Goal: Task Accomplishment & Management: Manage account settings

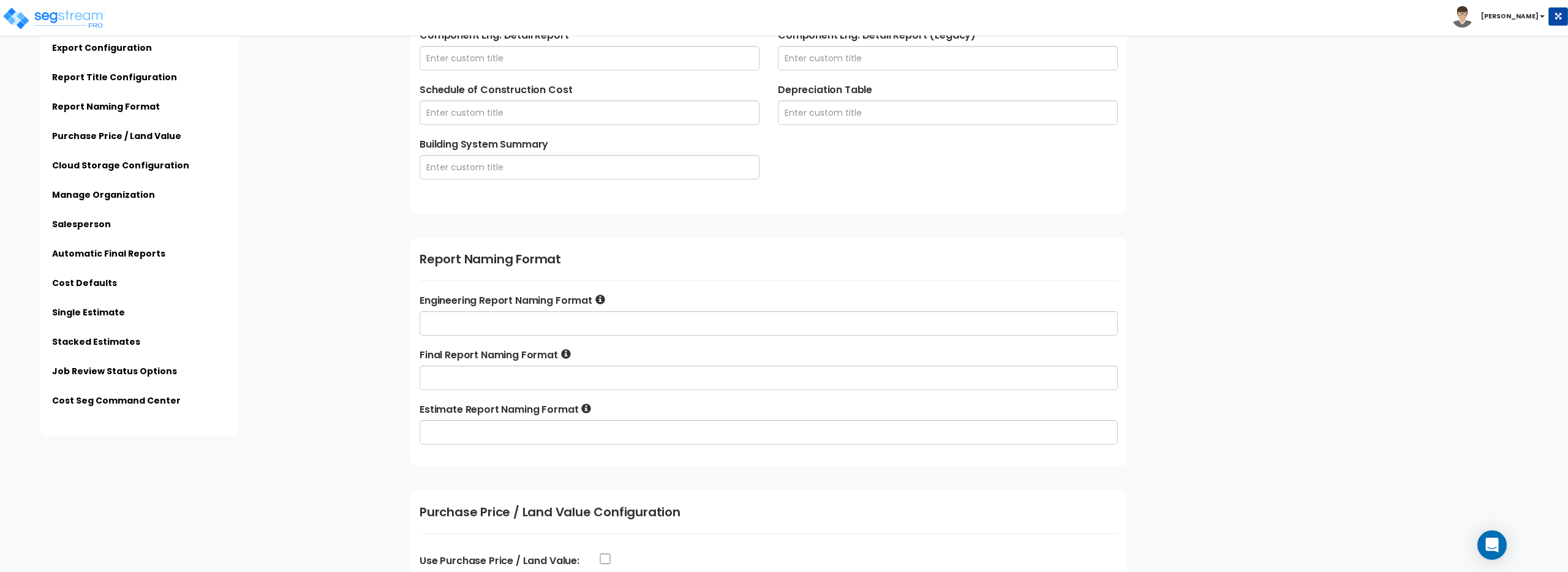
scroll to position [684, 0]
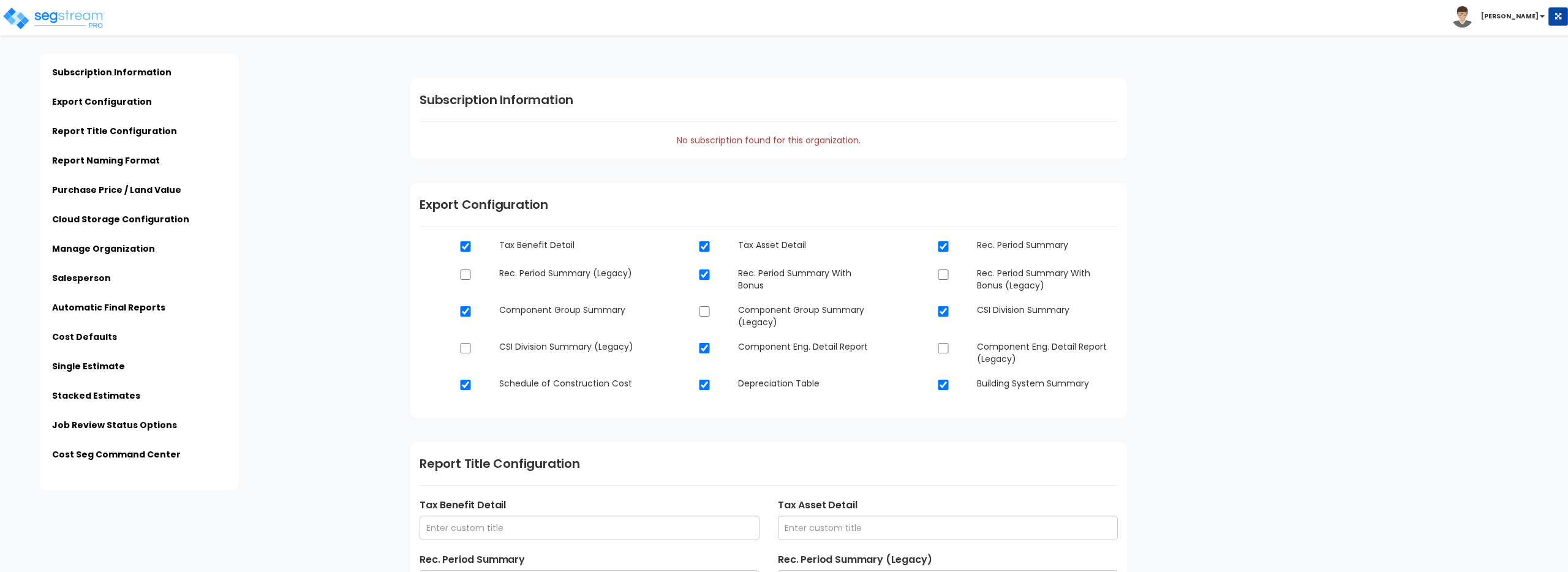
scroll to position [682, 0]
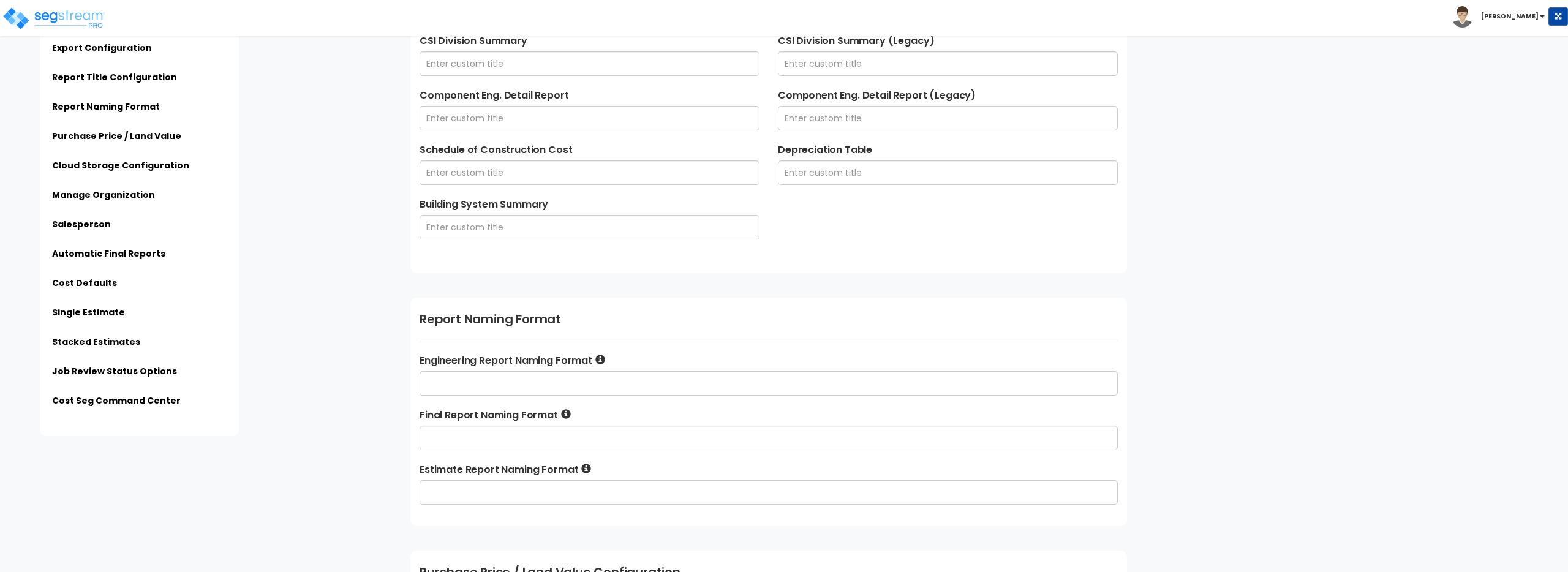
type input "SegStream Sales Org"
type input "123 Top of the World Street"
type input "support@virtuetaxincentives.com"
type input "760-593-7424"
type input "Richard Bourgault"
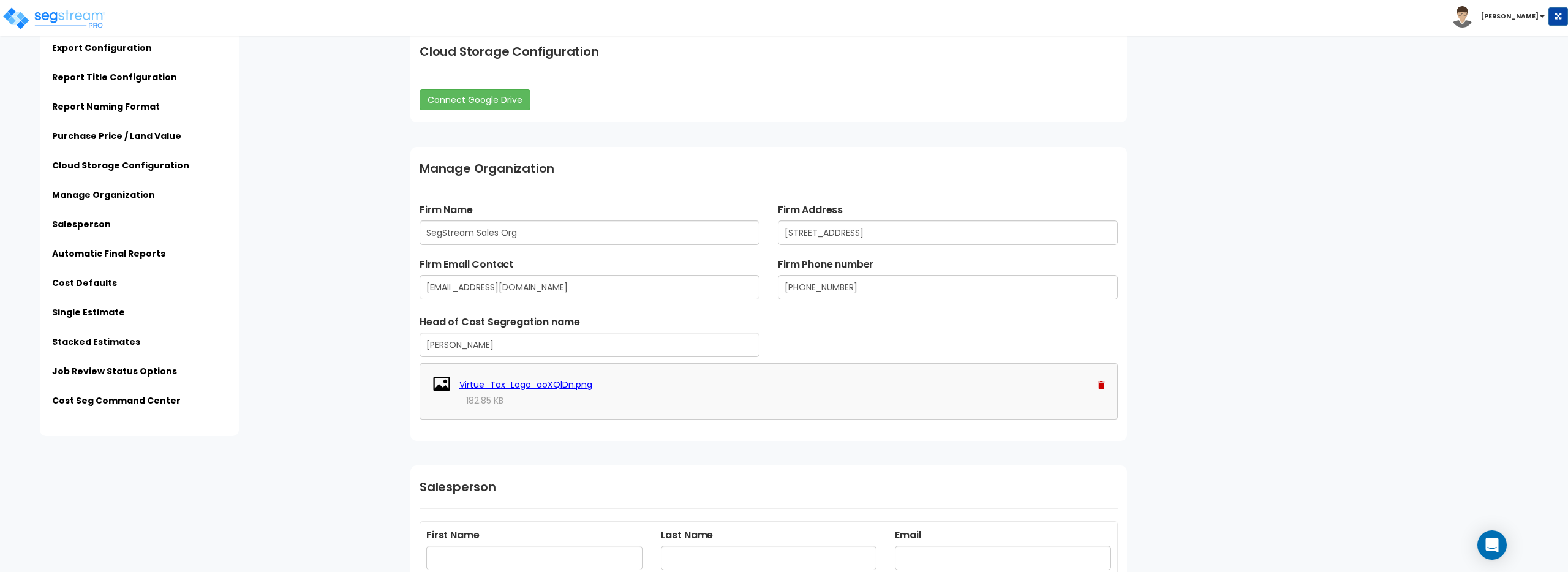
scroll to position [1320, 0]
click at [1474, 14] on img at bounding box center [1463, 17] width 21 height 21
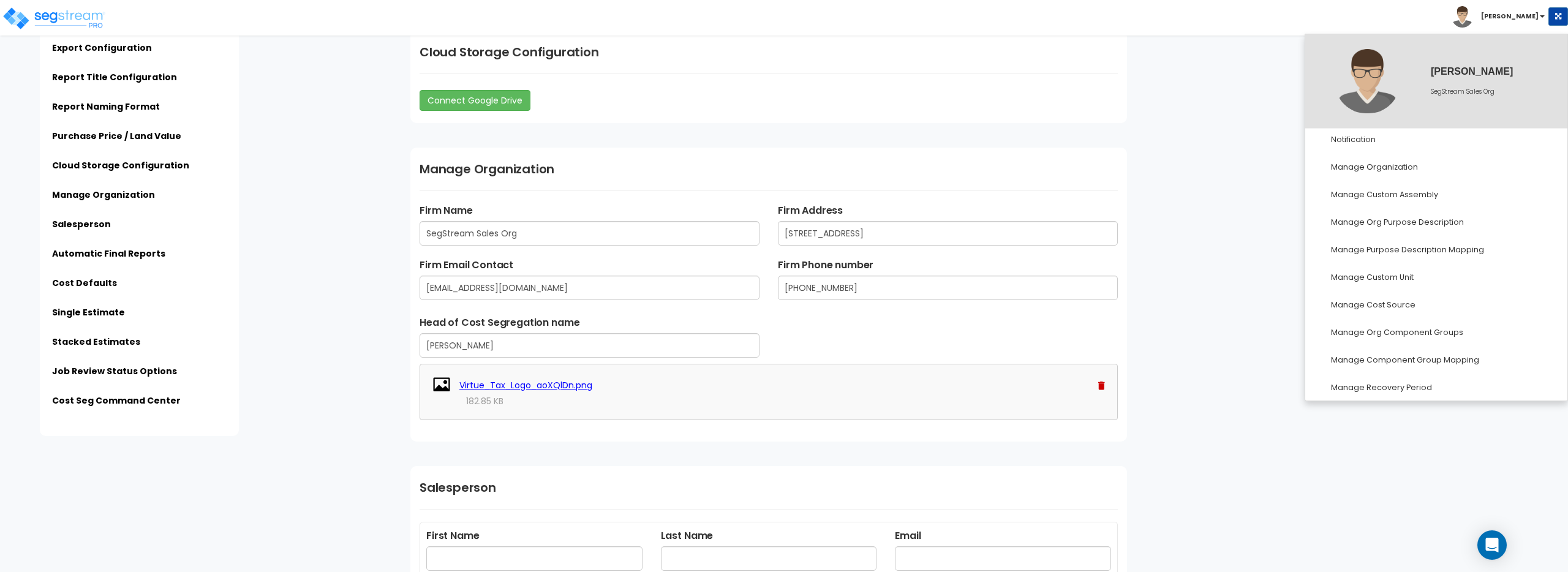
click at [1474, 14] on img at bounding box center [1463, 17] width 21 height 21
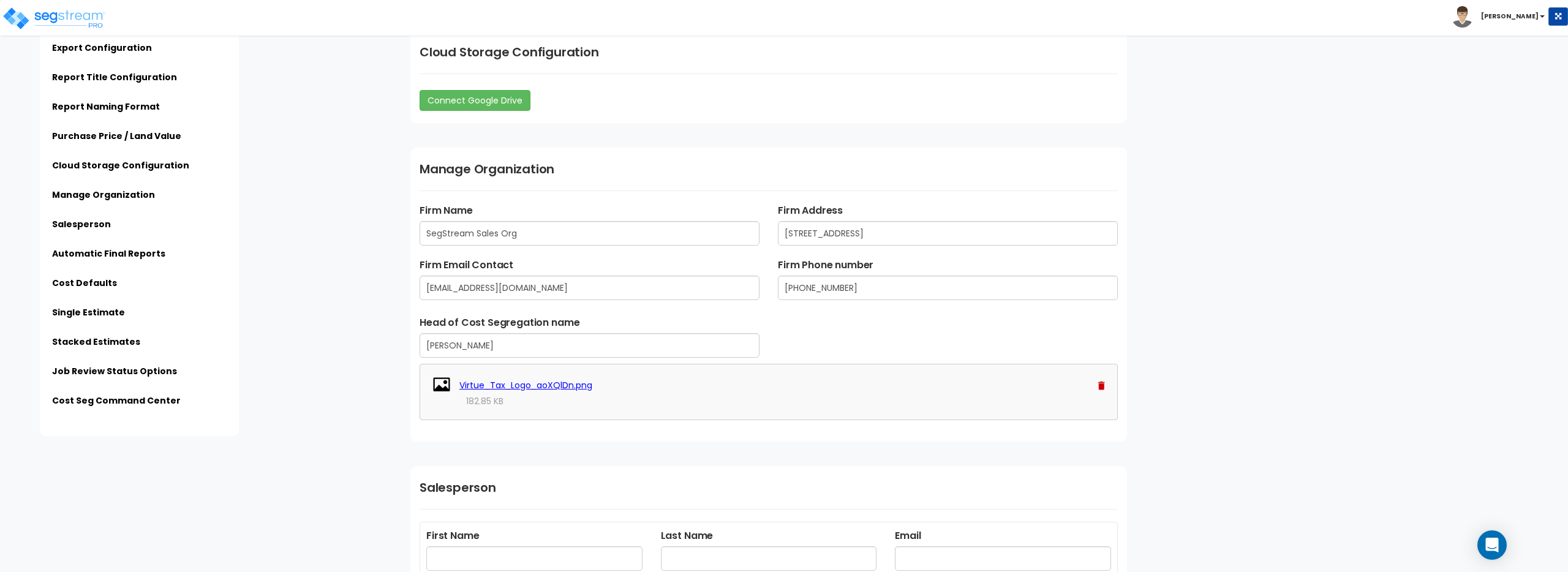
click at [1474, 14] on img at bounding box center [1463, 17] width 21 height 21
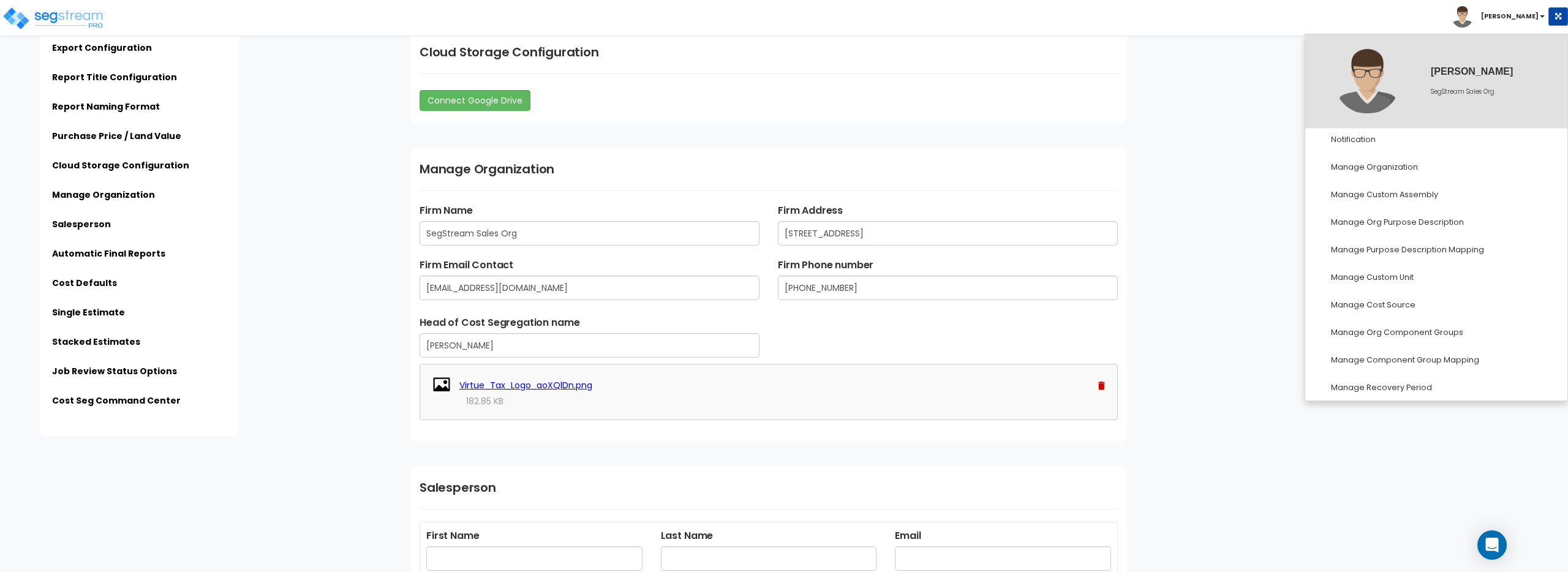
click at [1041, 145] on div "Subscription Information No subscription found for this organization. Export Co…" at bounding box center [984, 401] width 1167 height 3334
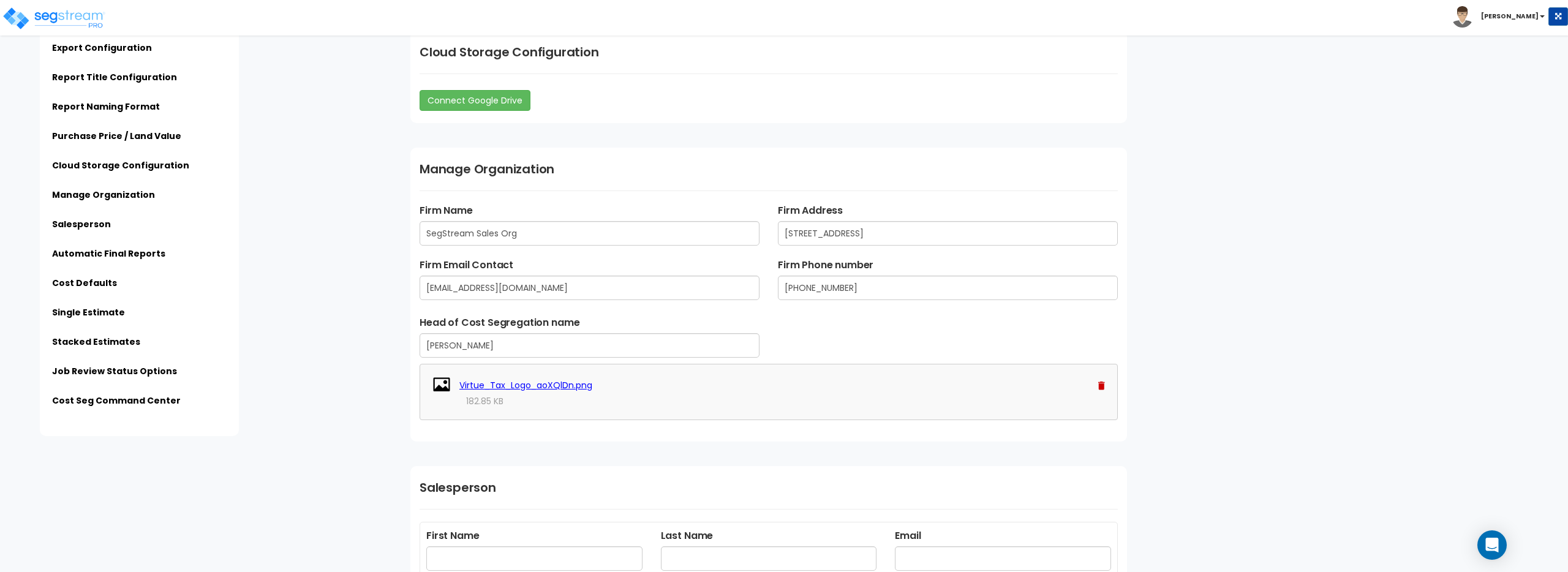
drag, startPoint x: 70, startPoint y: 19, endPoint x: 413, endPoint y: 21, distance: 343.0
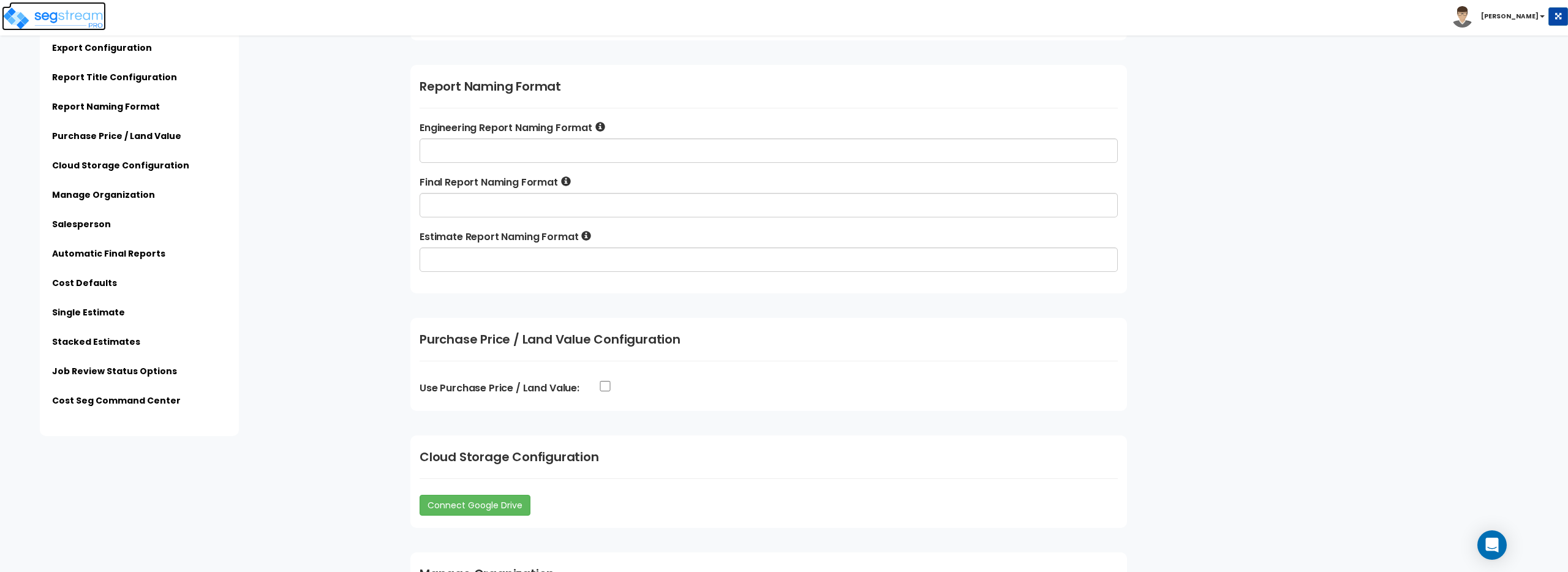
scroll to position [857, 0]
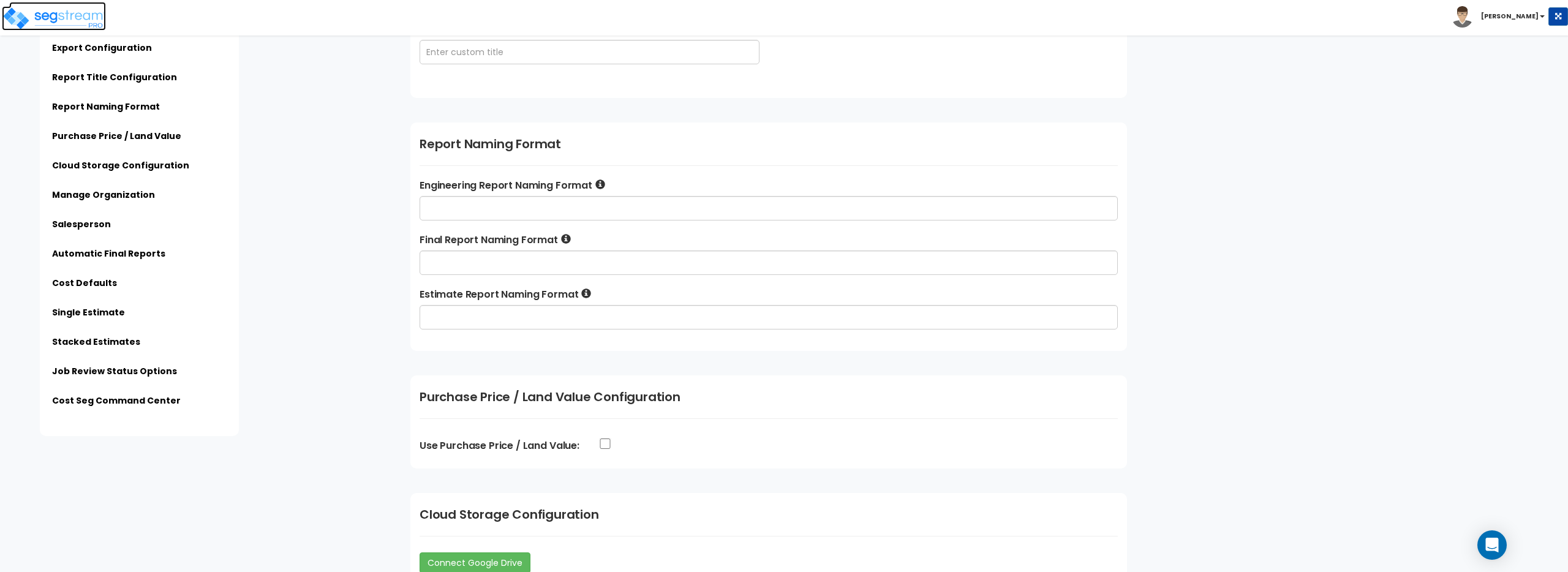
click at [76, 20] on img at bounding box center [54, 19] width 104 height 25
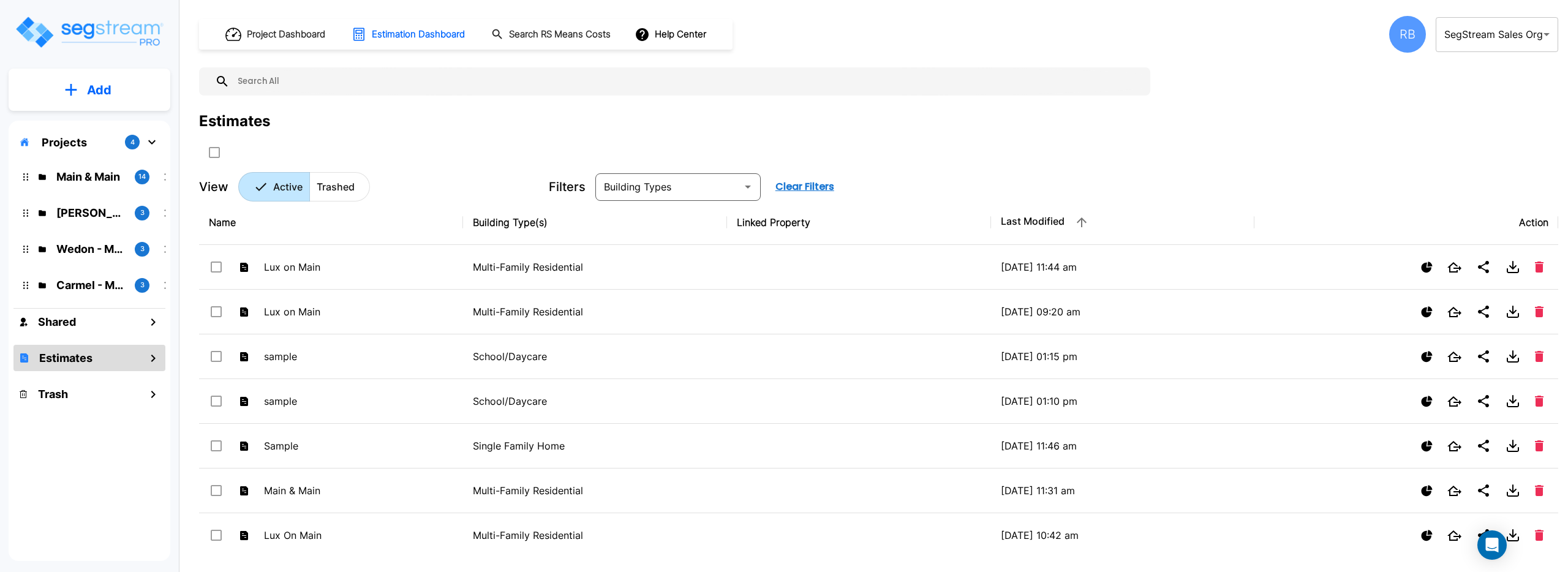
click at [1452, 25] on body "× Your report is being generated. Be patient! × We're working on your Modificat…" at bounding box center [784, 286] width 1568 height 572
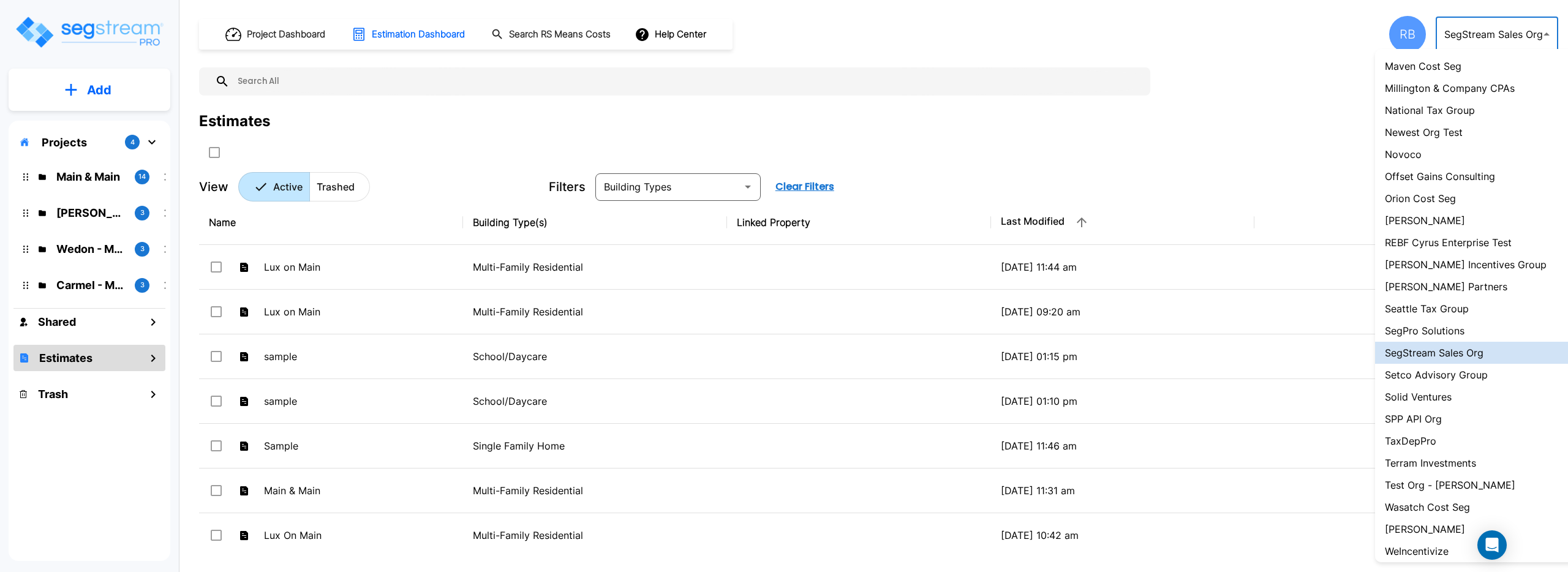
scroll to position [847, 0]
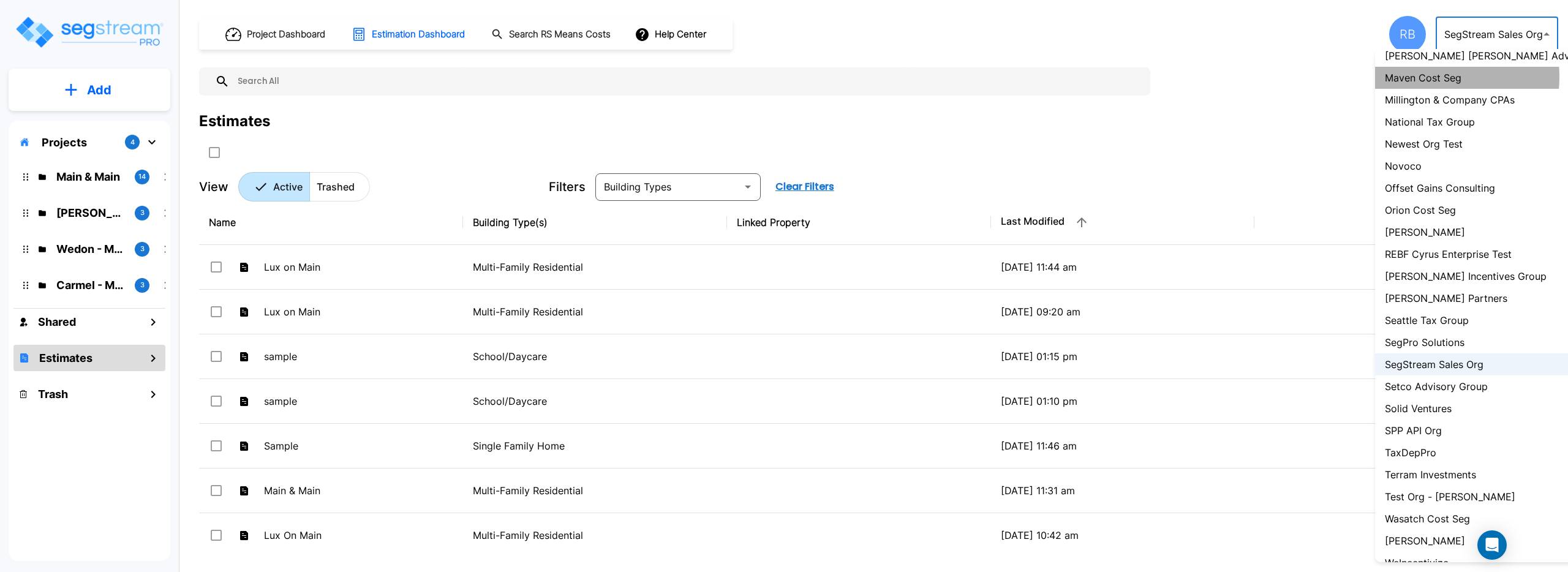
click at [1429, 77] on p "Maven Cost Seg" at bounding box center [1423, 77] width 77 height 14
type input "107"
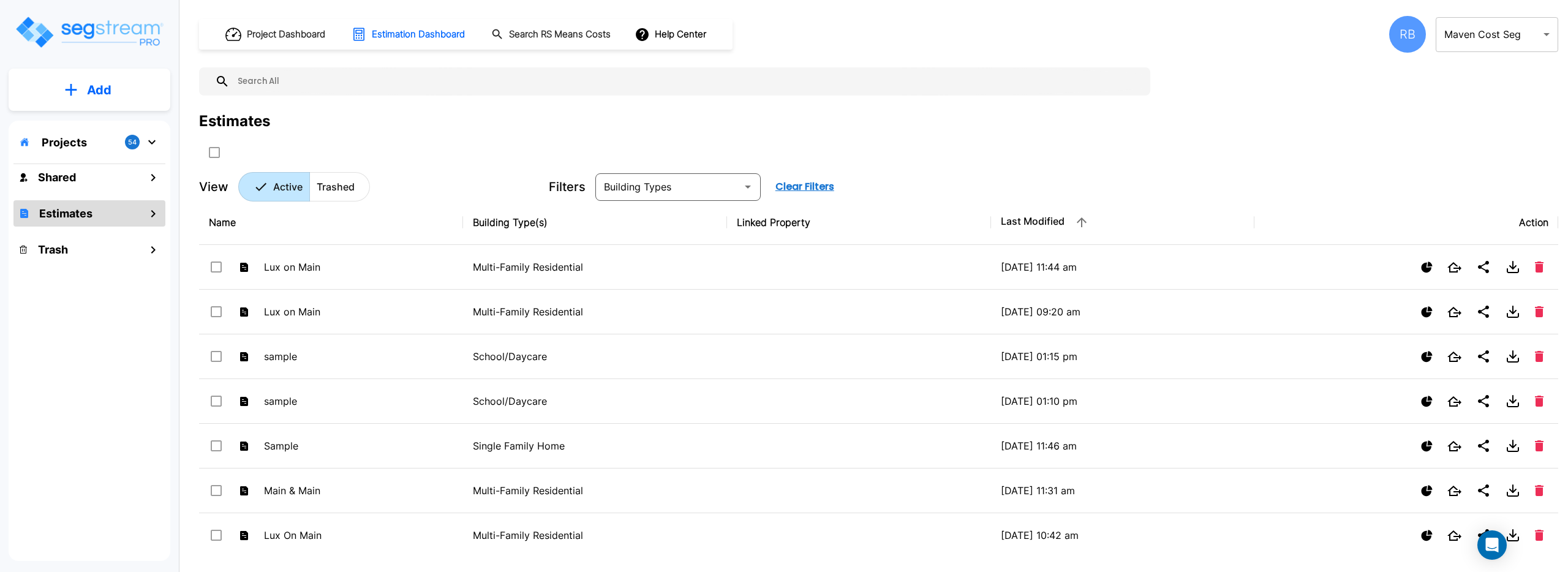
click at [1406, 26] on div "RB" at bounding box center [1407, 34] width 37 height 37
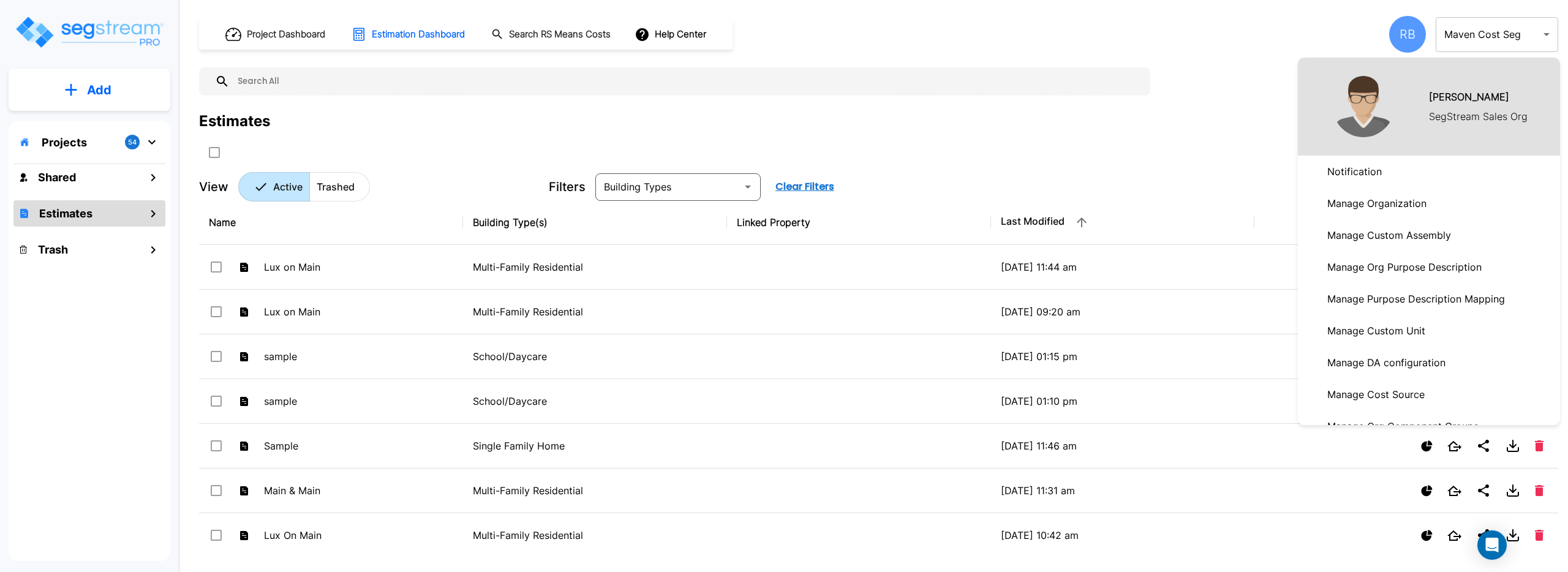
click at [1370, 196] on p "Manage Organization" at bounding box center [1377, 203] width 109 height 25
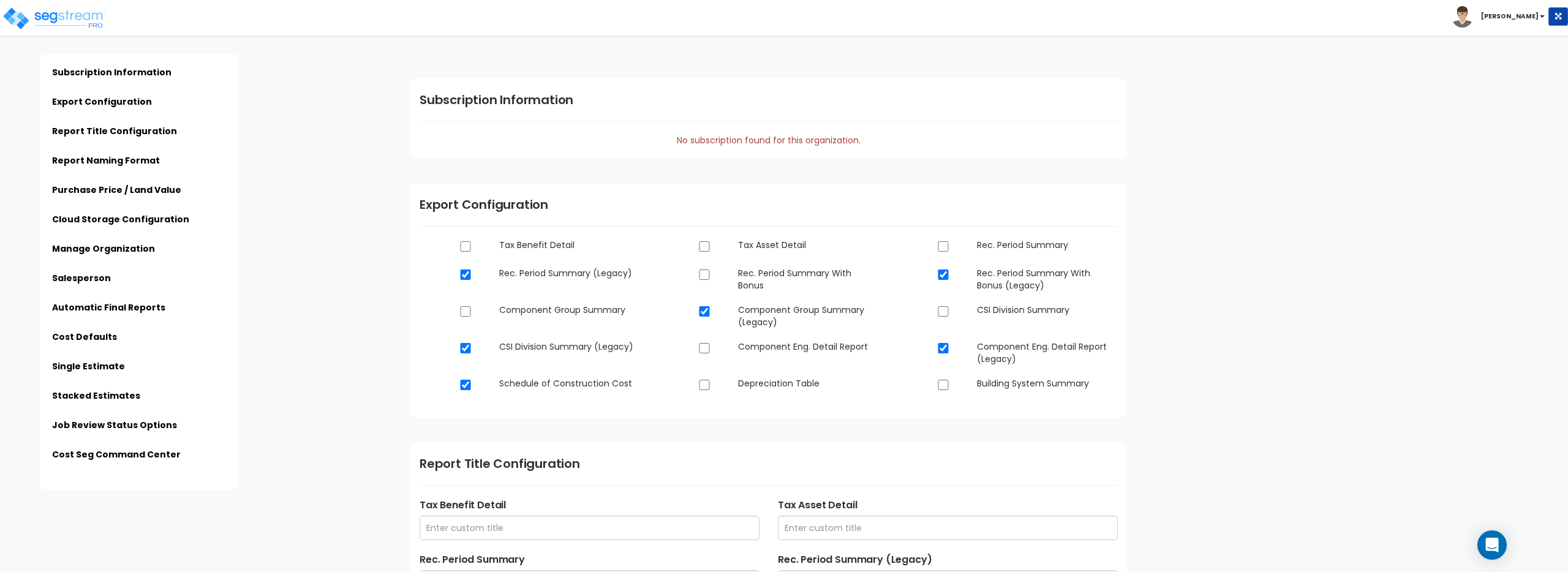
click at [1474, 14] on img at bounding box center [1463, 17] width 21 height 21
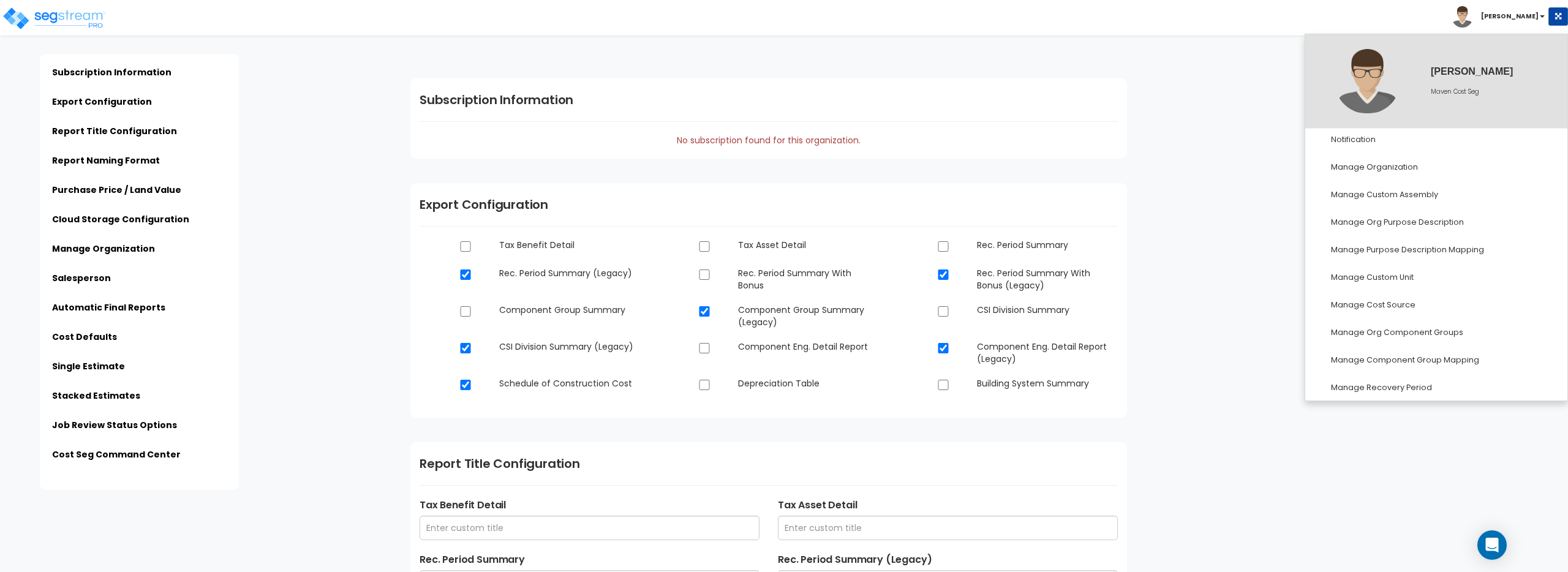
click at [1039, 99] on h1 "Subscription Information" at bounding box center [768, 100] width 698 height 19
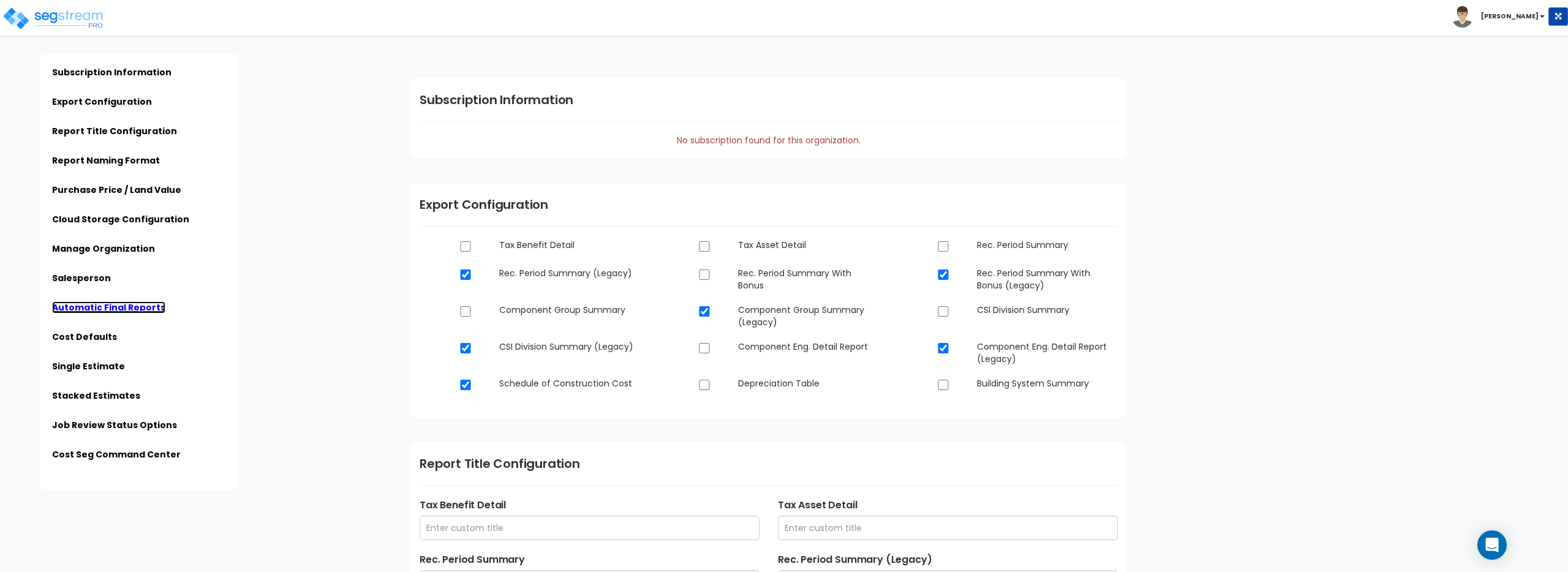
click at [101, 306] on link "Automatic Final Reports" at bounding box center [109, 307] width 113 height 12
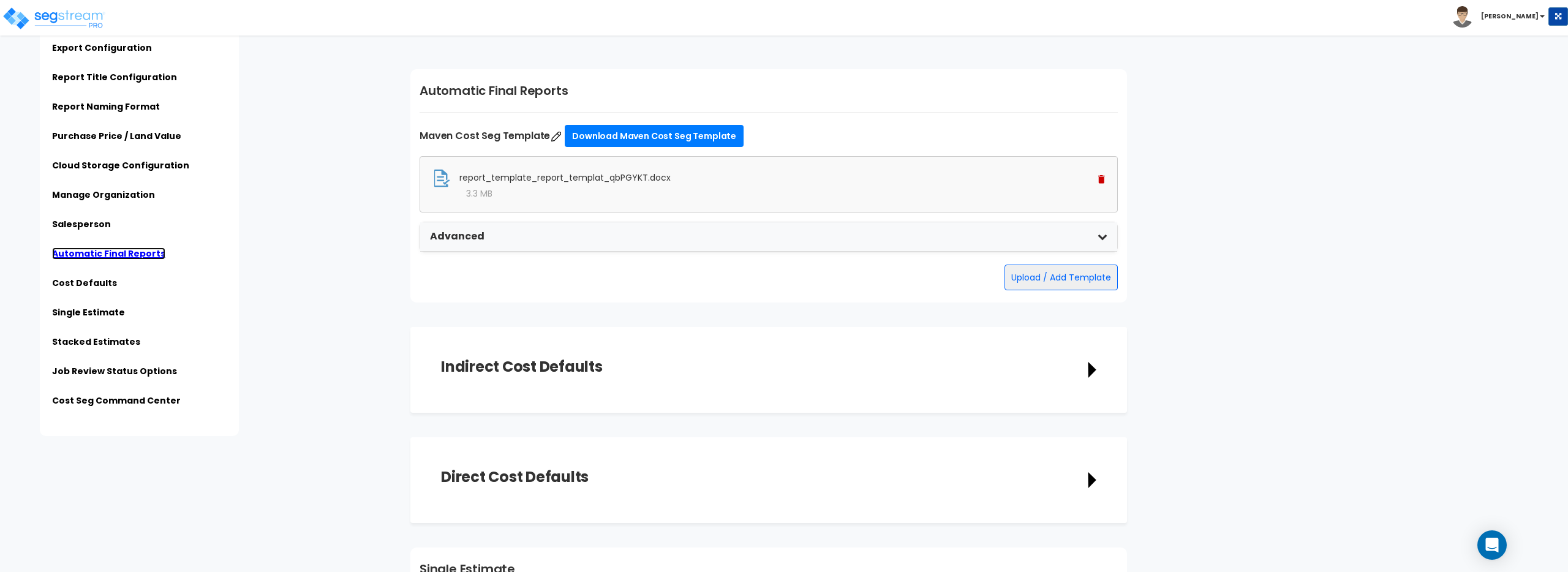
scroll to position [2003, 0]
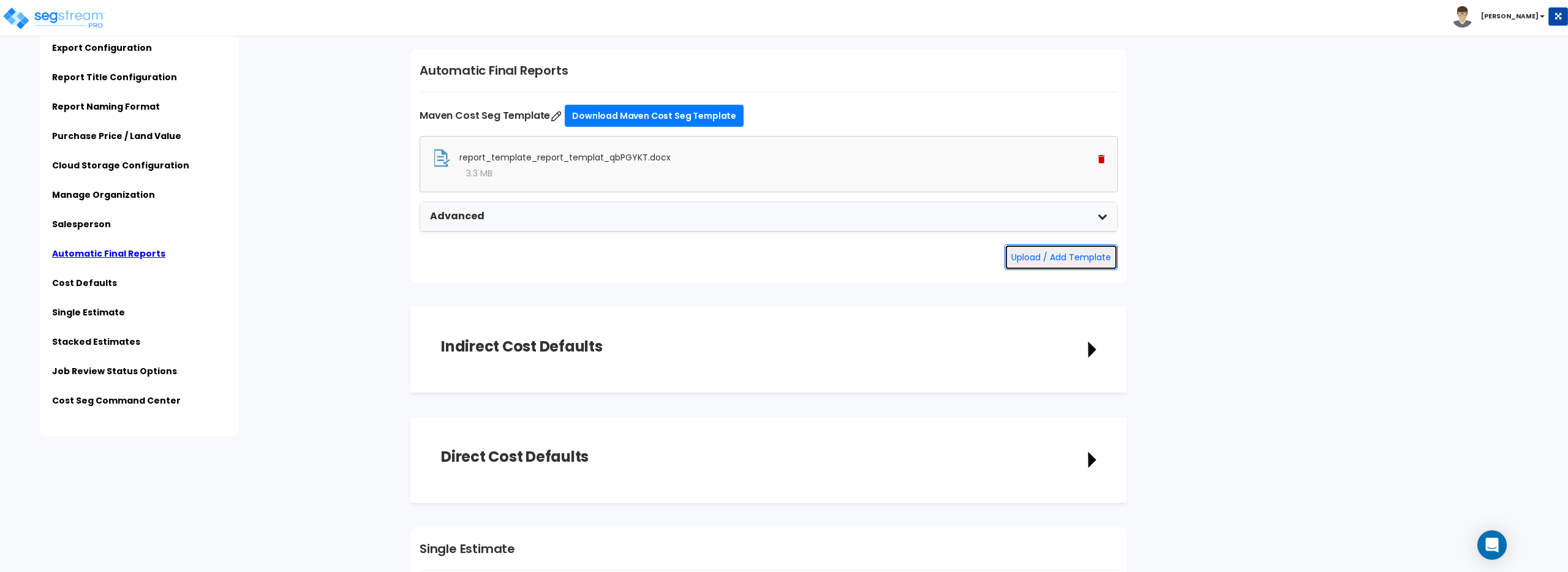
click at [1088, 251] on button "Upload / Add Template" at bounding box center [1061, 257] width 113 height 25
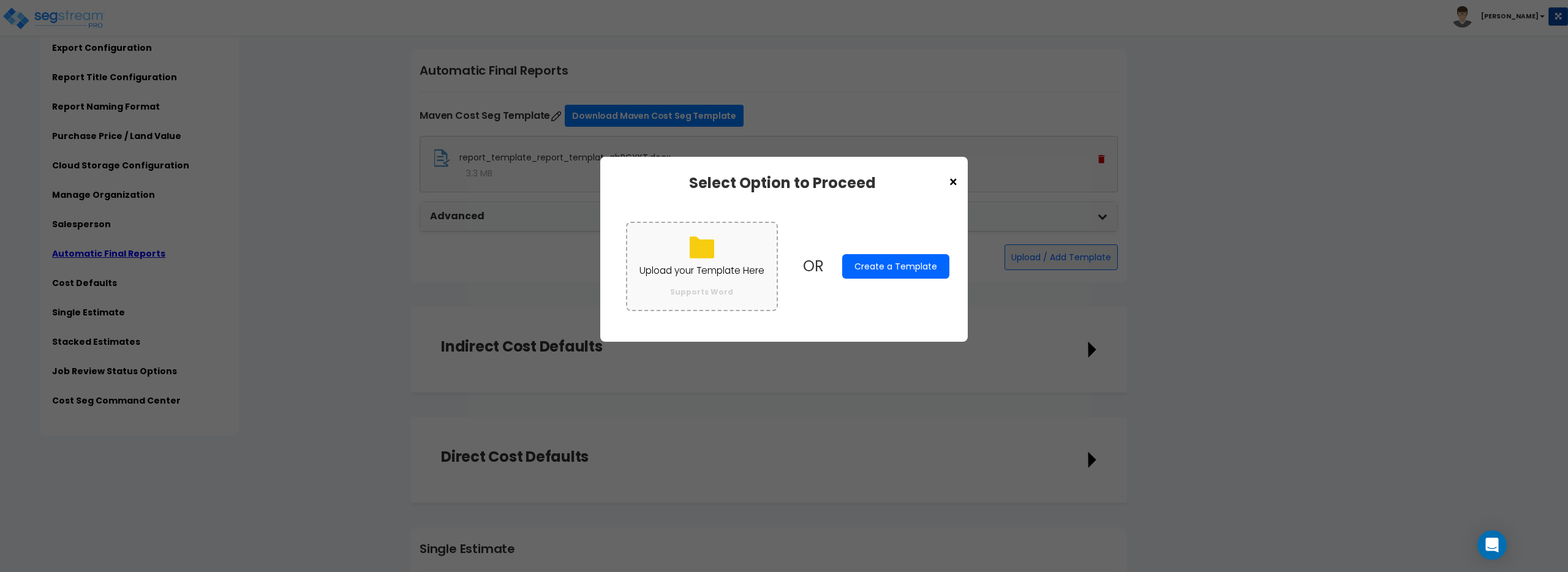
click at [724, 258] on label "Upload your Template Here Supports Word" at bounding box center [702, 266] width 152 height 89
click at [0, 0] on input "Upload your Template Here Supports Word" at bounding box center [0, 0] width 0 height 0
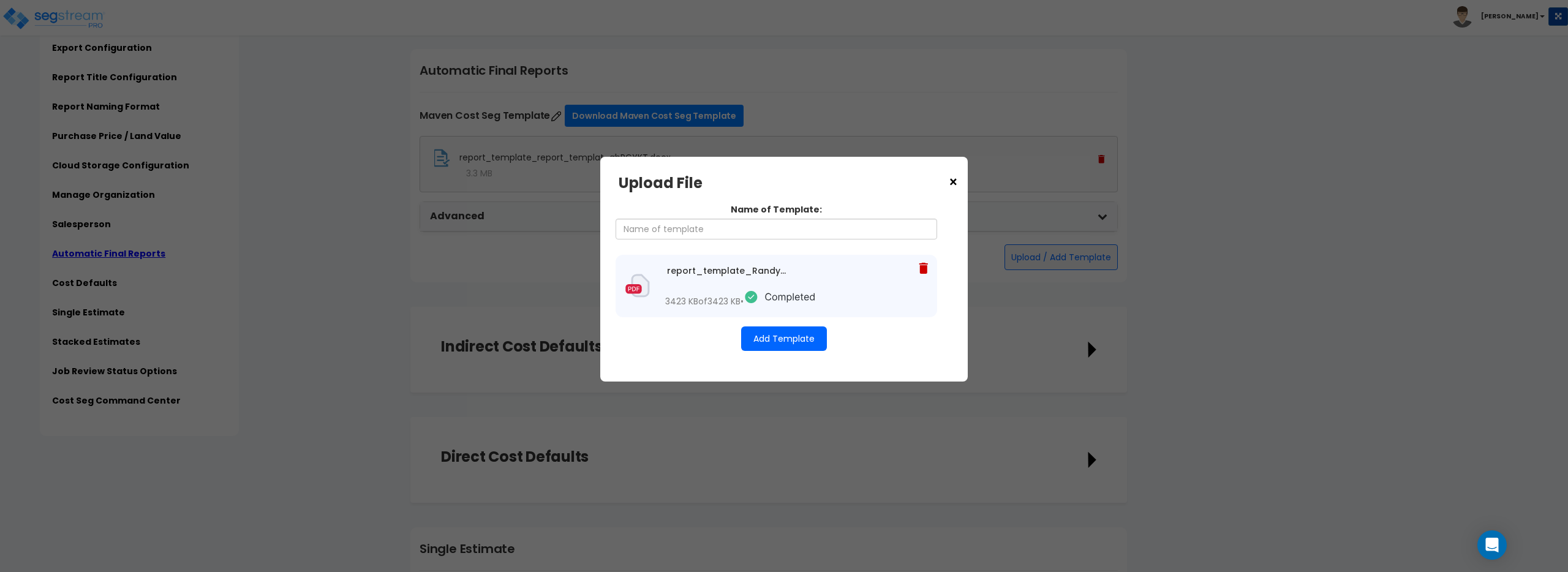
click at [808, 348] on button "Add Template" at bounding box center [784, 339] width 85 height 25
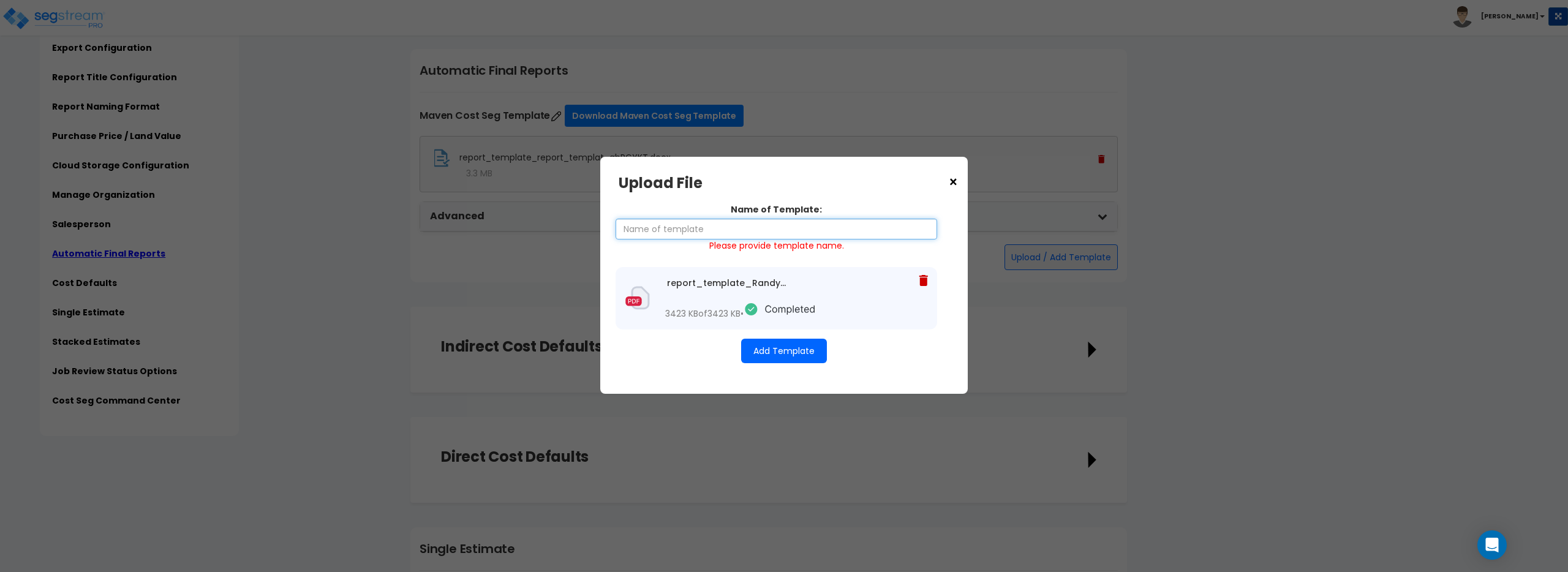
click at [790, 222] on input "Name of Template:" at bounding box center [776, 229] width 322 height 21
type input "UFS"
click at [779, 357] on button "Add Template" at bounding box center [784, 351] width 85 height 25
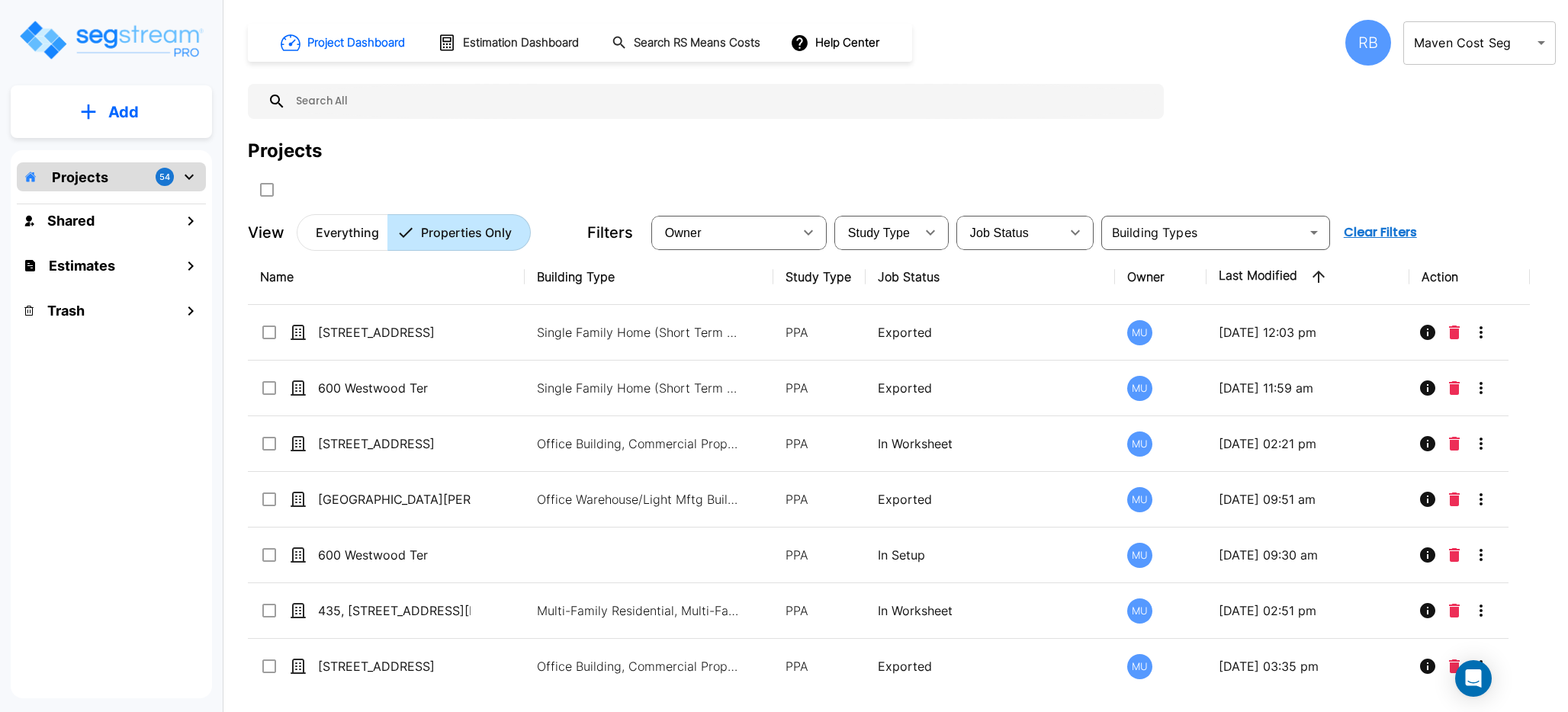
click at [1383, 24] on div "RB Maven Cost Seg 107 ​" at bounding box center [1450, 42] width 210 height 45
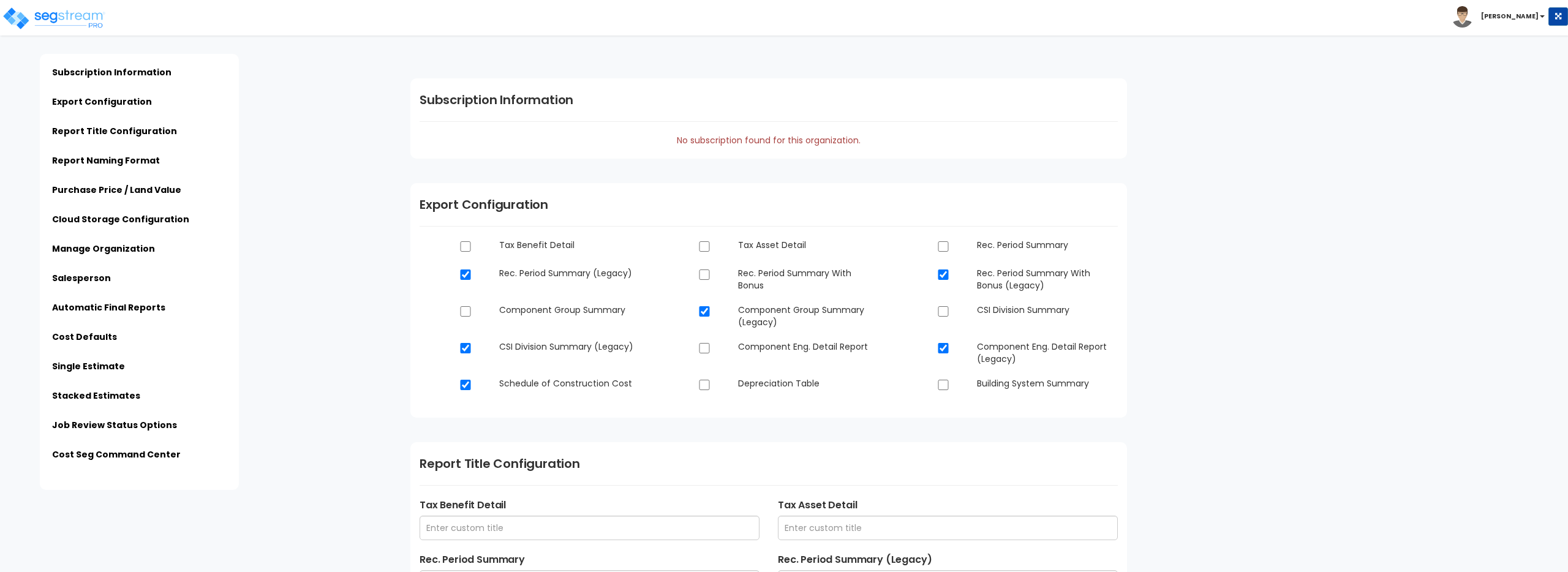
type input "Maven Cost Seg"
type input "None"
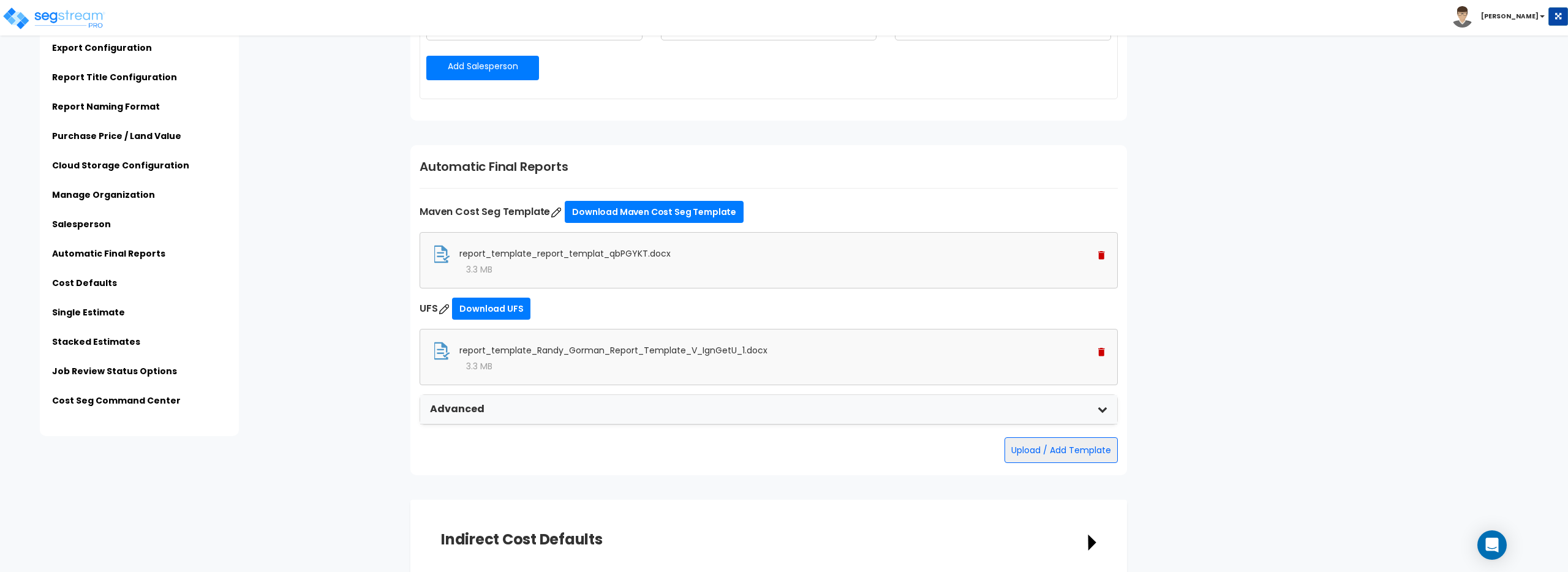
scroll to position [1886, 0]
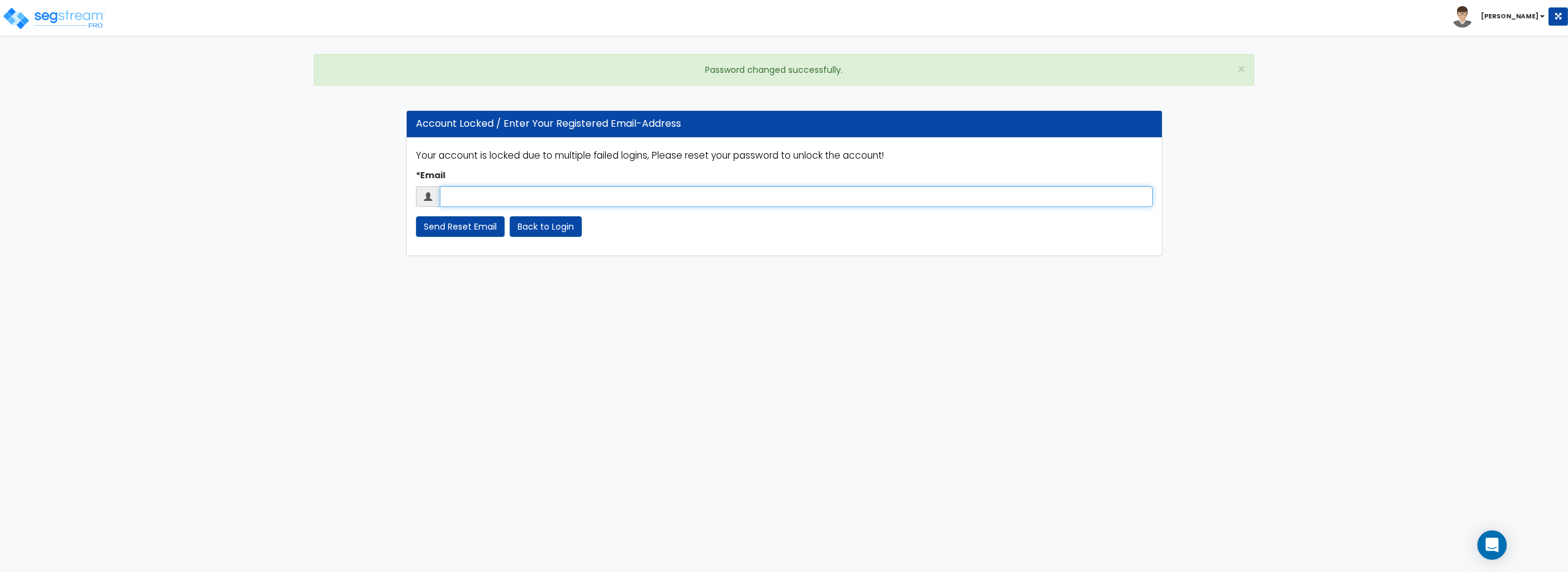
click at [554, 197] on input "*Email" at bounding box center [796, 196] width 713 height 21
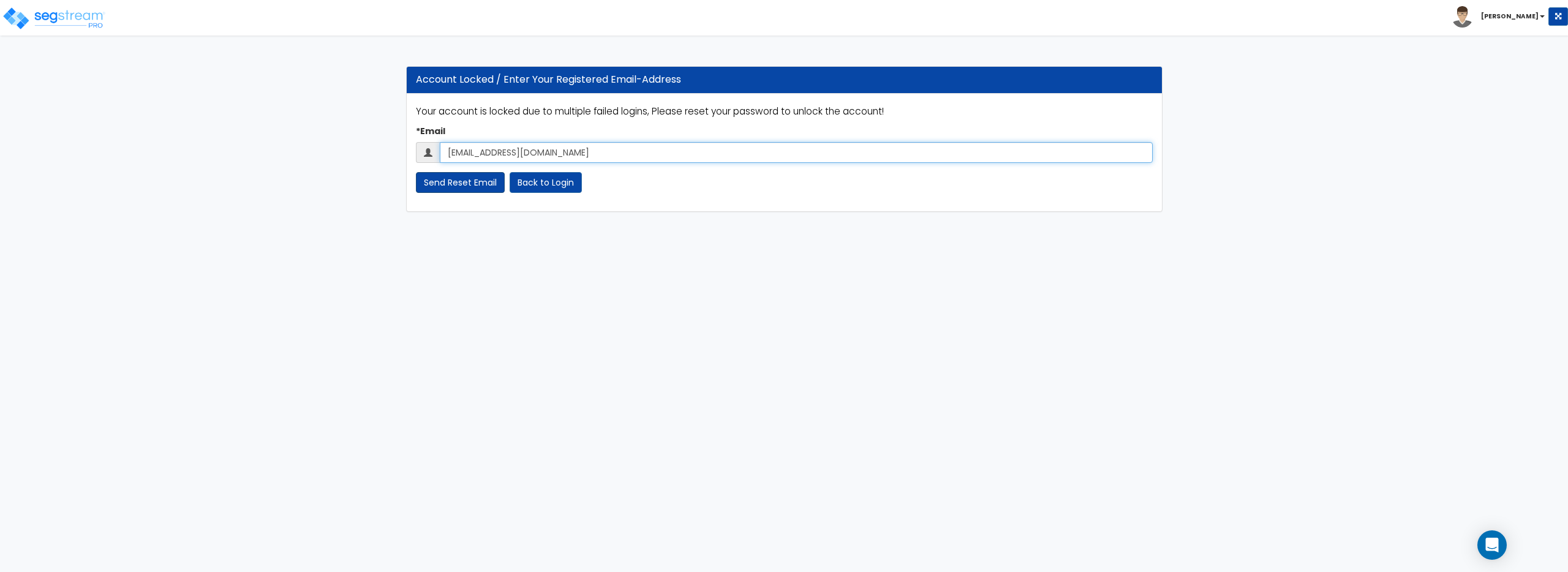
type input "agrassetti@brgcpa.com"
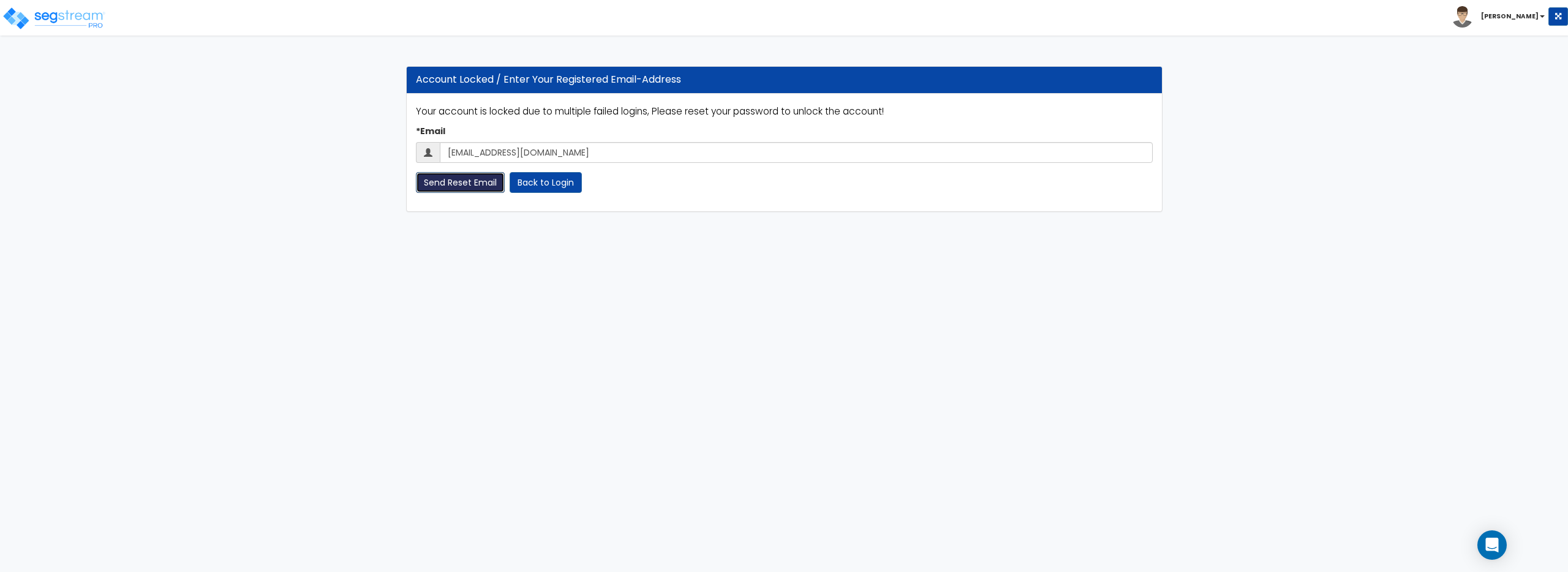
click at [493, 187] on input "Send Reset Email" at bounding box center [460, 183] width 89 height 21
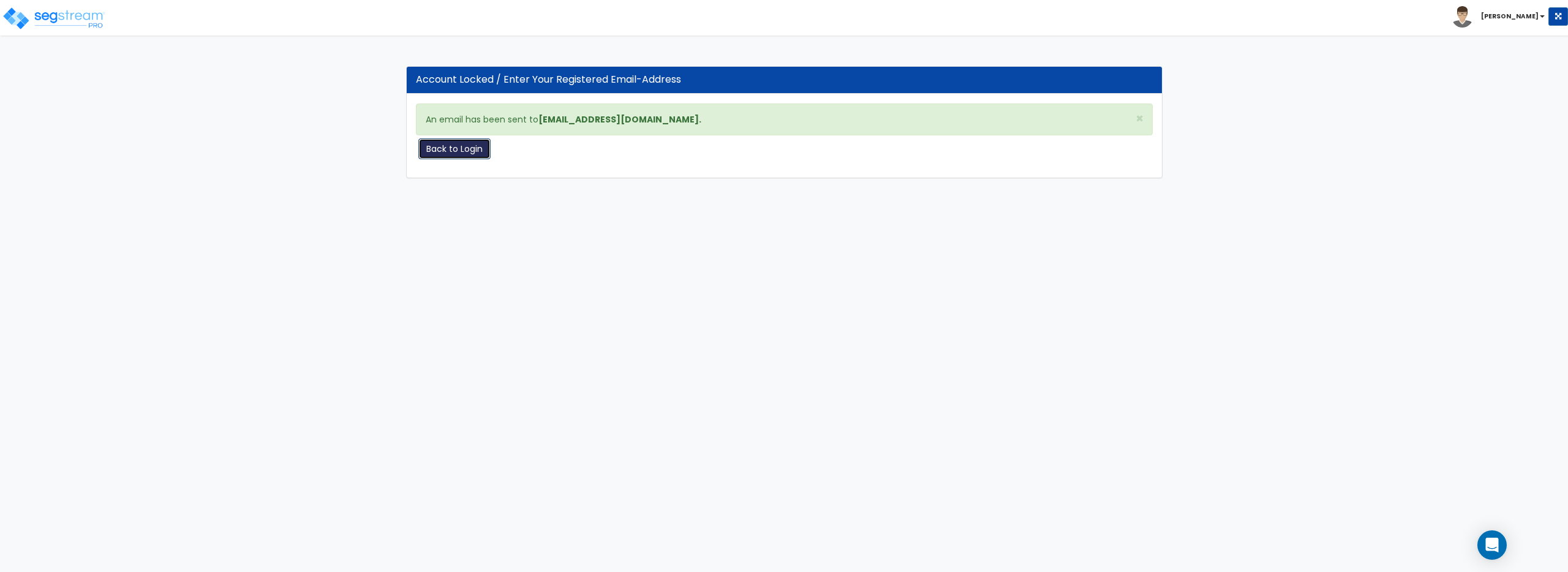
click at [466, 152] on link "Back to Login" at bounding box center [454, 149] width 72 height 21
